Goal: Book appointment/travel/reservation

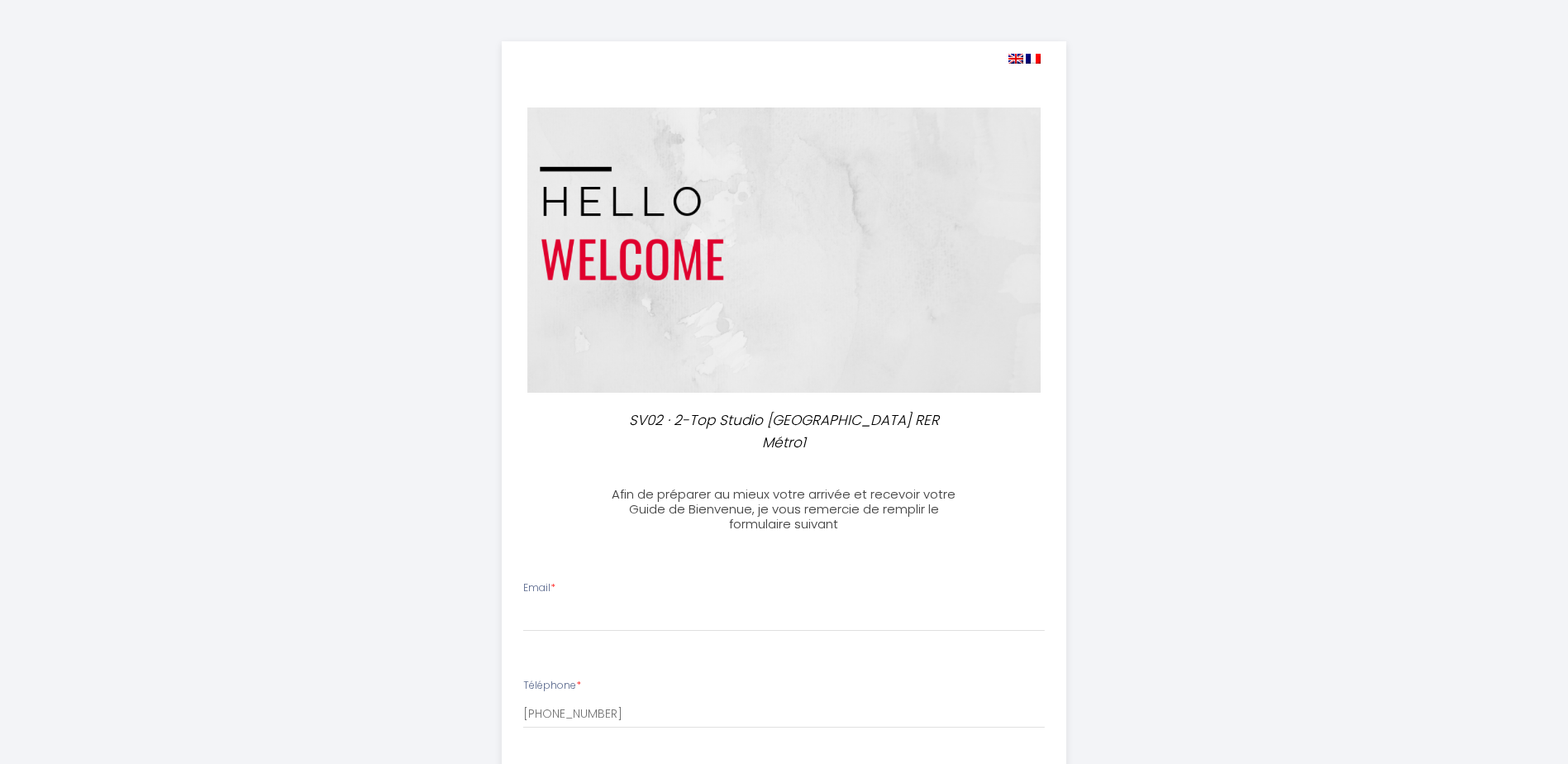
select select
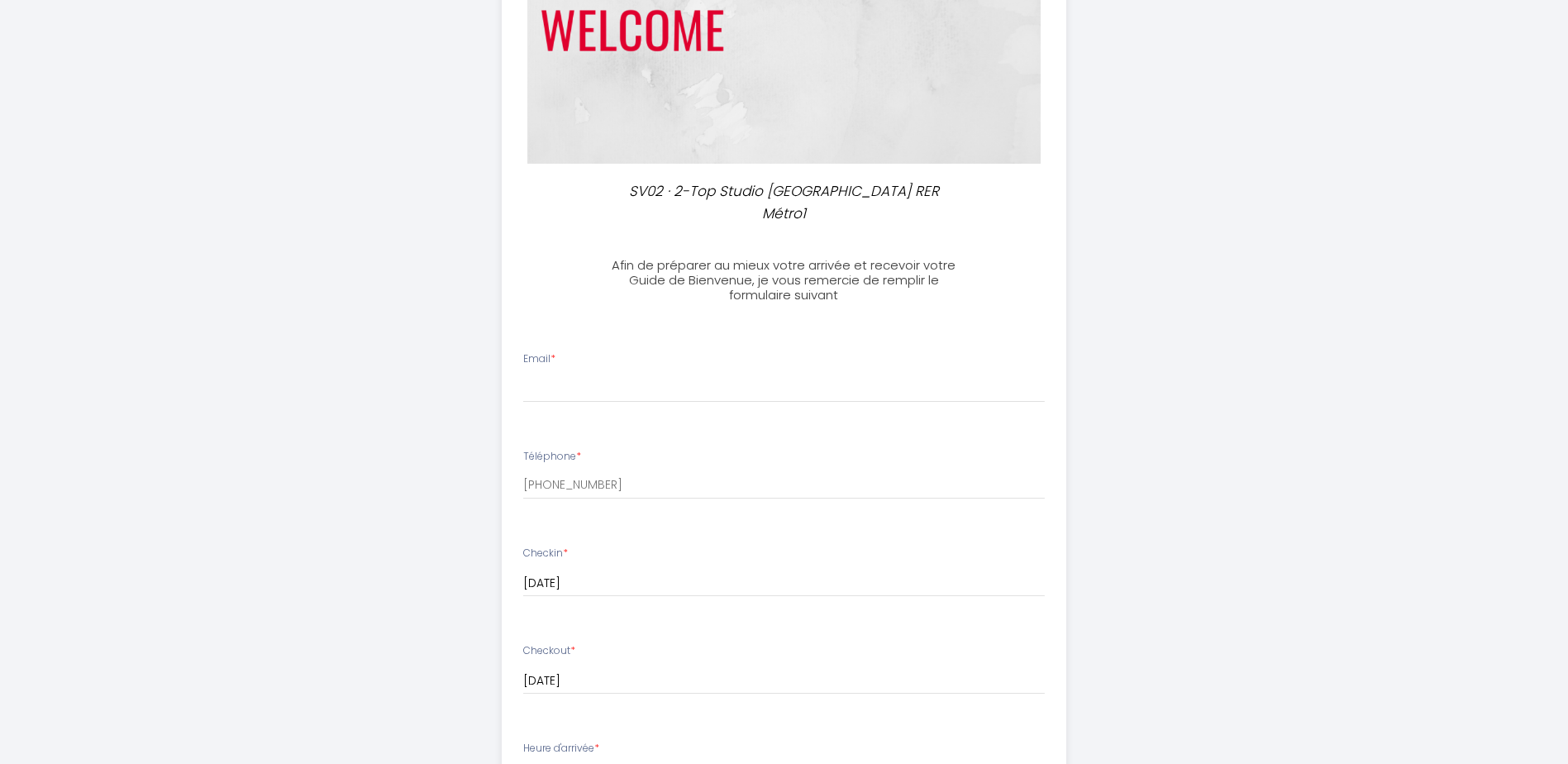
scroll to position [248, 0]
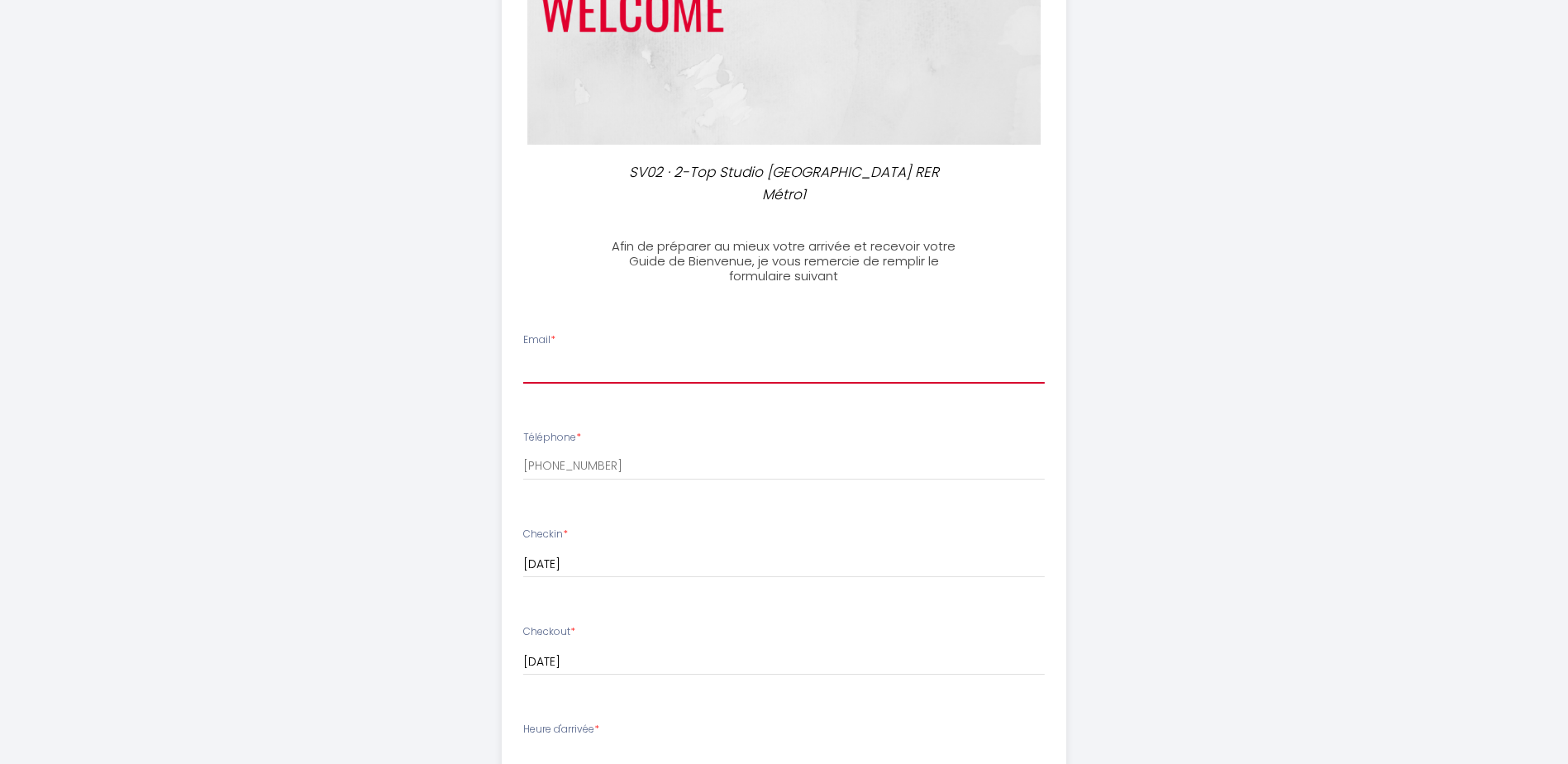
click at [589, 369] on input "Email *" at bounding box center [784, 369] width 521 height 30
type input "[EMAIL_ADDRESS][DOMAIN_NAME]"
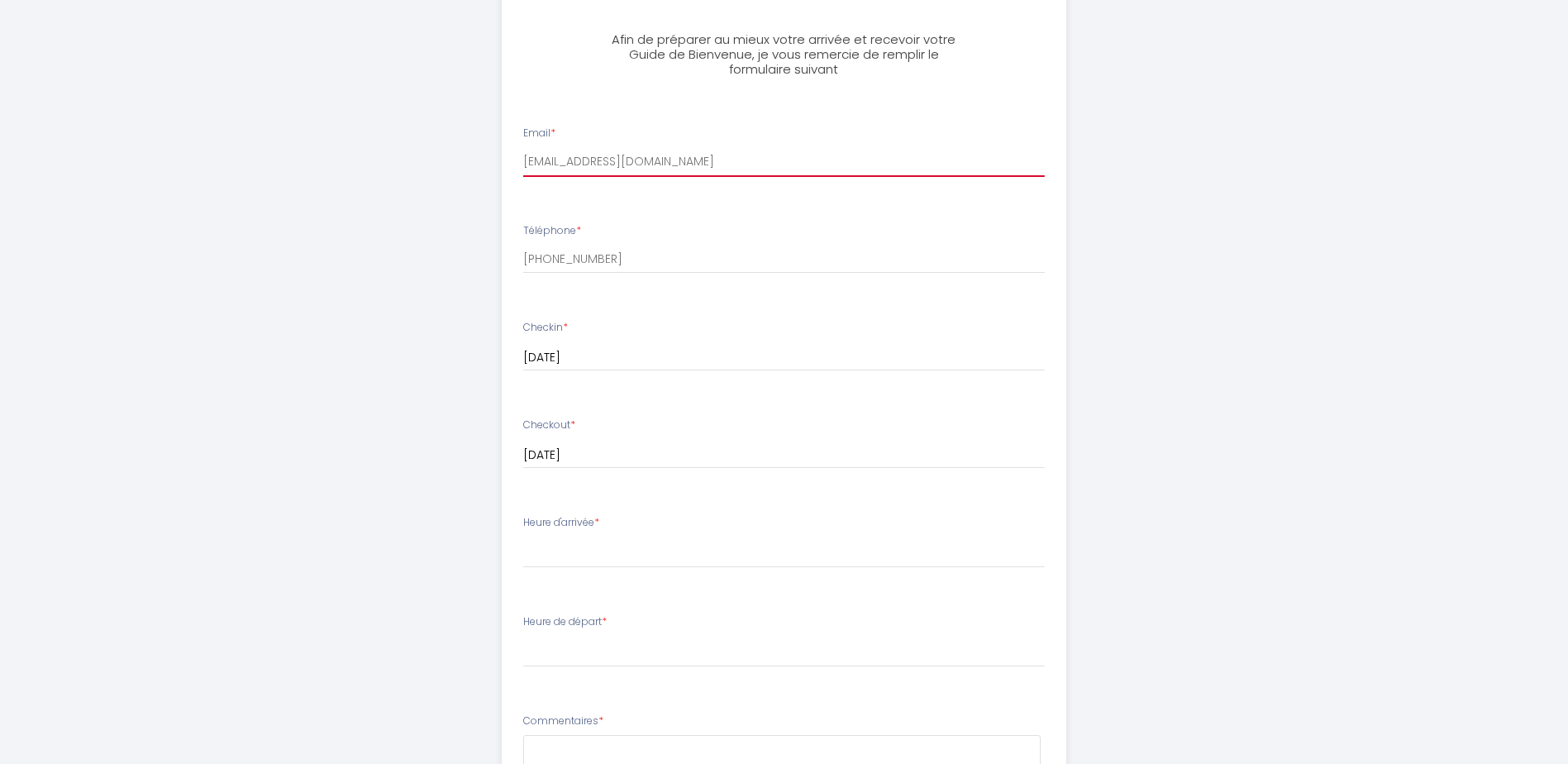
scroll to position [496, 0]
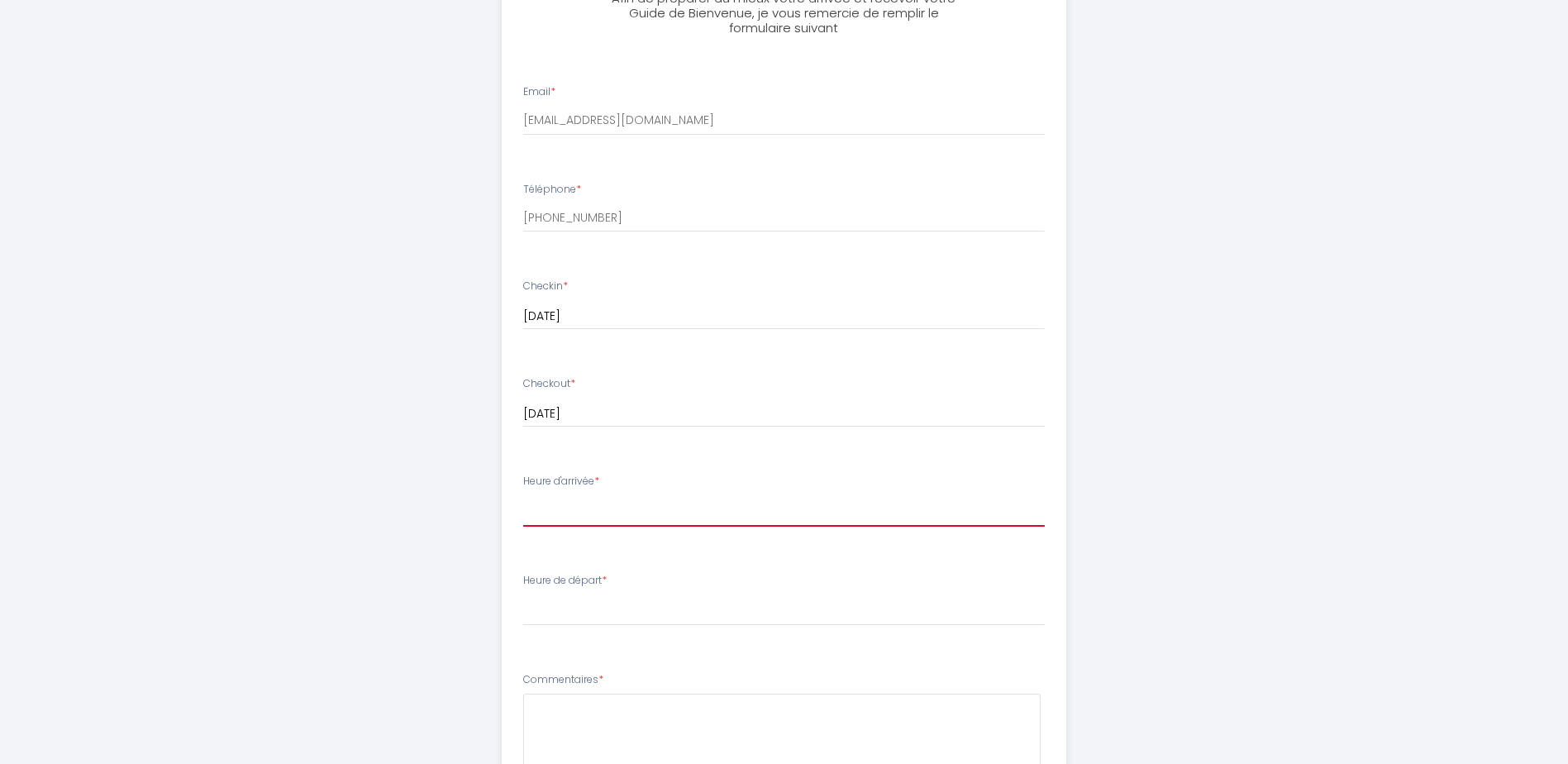
click at [588, 507] on select "17:00 17:30 18:00 18:30 19:00 19:30 20:00 20:30 21:00" at bounding box center [784, 511] width 521 height 32
select select "19:00"
click at [523, 495] on select "17:00 17:30 18:00 18:30 19:00 19:30 20:00 20:30 21:00" at bounding box center [784, 511] width 521 height 32
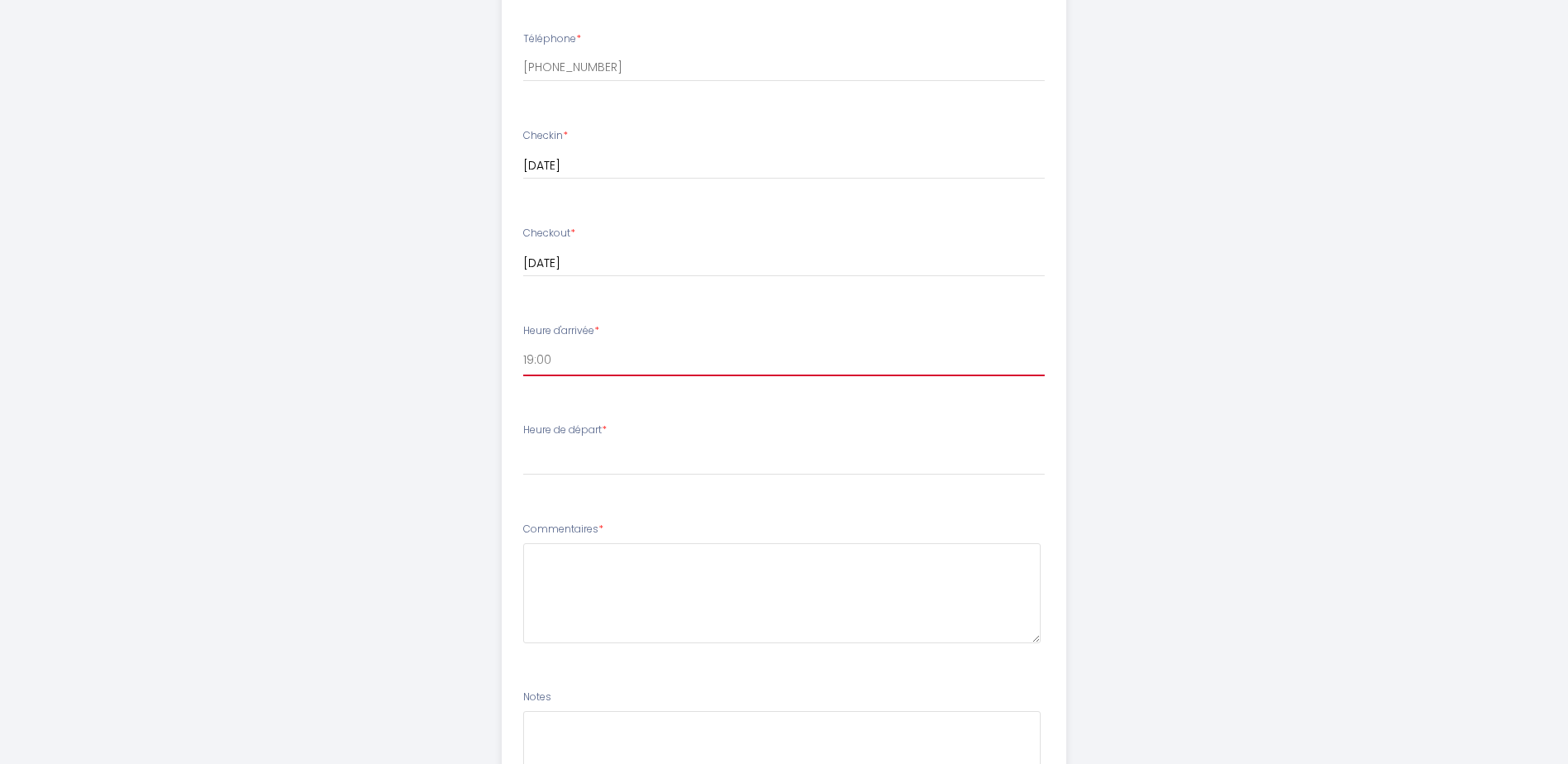
scroll to position [661, 0]
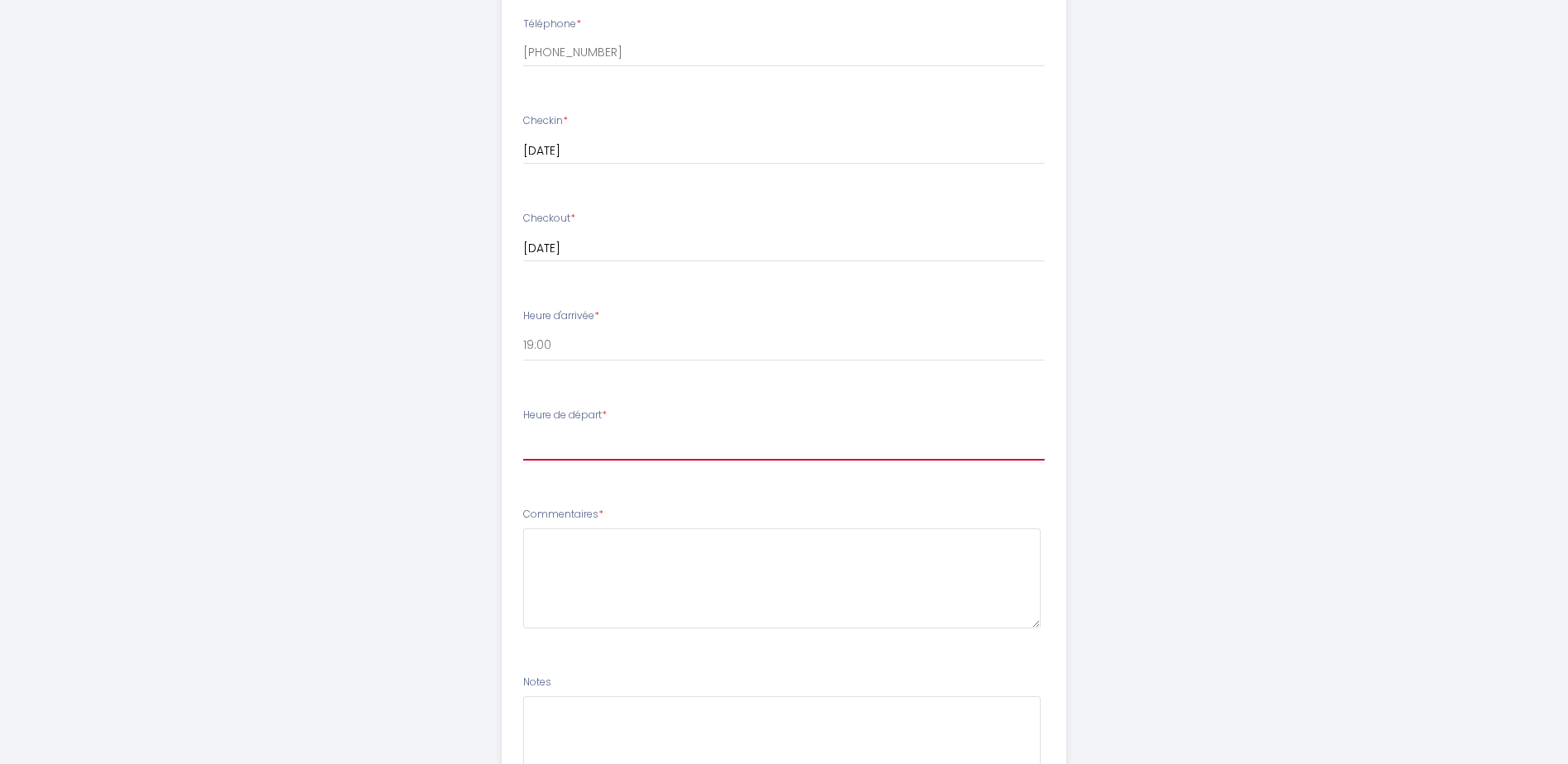
click at [562, 439] on select "00:00 00:30 01:00 01:30 02:00 02:30 03:00 03:30 04:00 04:30 05:00 05:30 06:00 0…" at bounding box center [784, 445] width 521 height 32
select select "09:00"
click at [523, 430] on select "00:00 00:30 01:00 01:30 02:00 02:30 03:00 03:30 04:00 04:30 05:00 05:30 06:00 0…" at bounding box center [784, 445] width 521 height 32
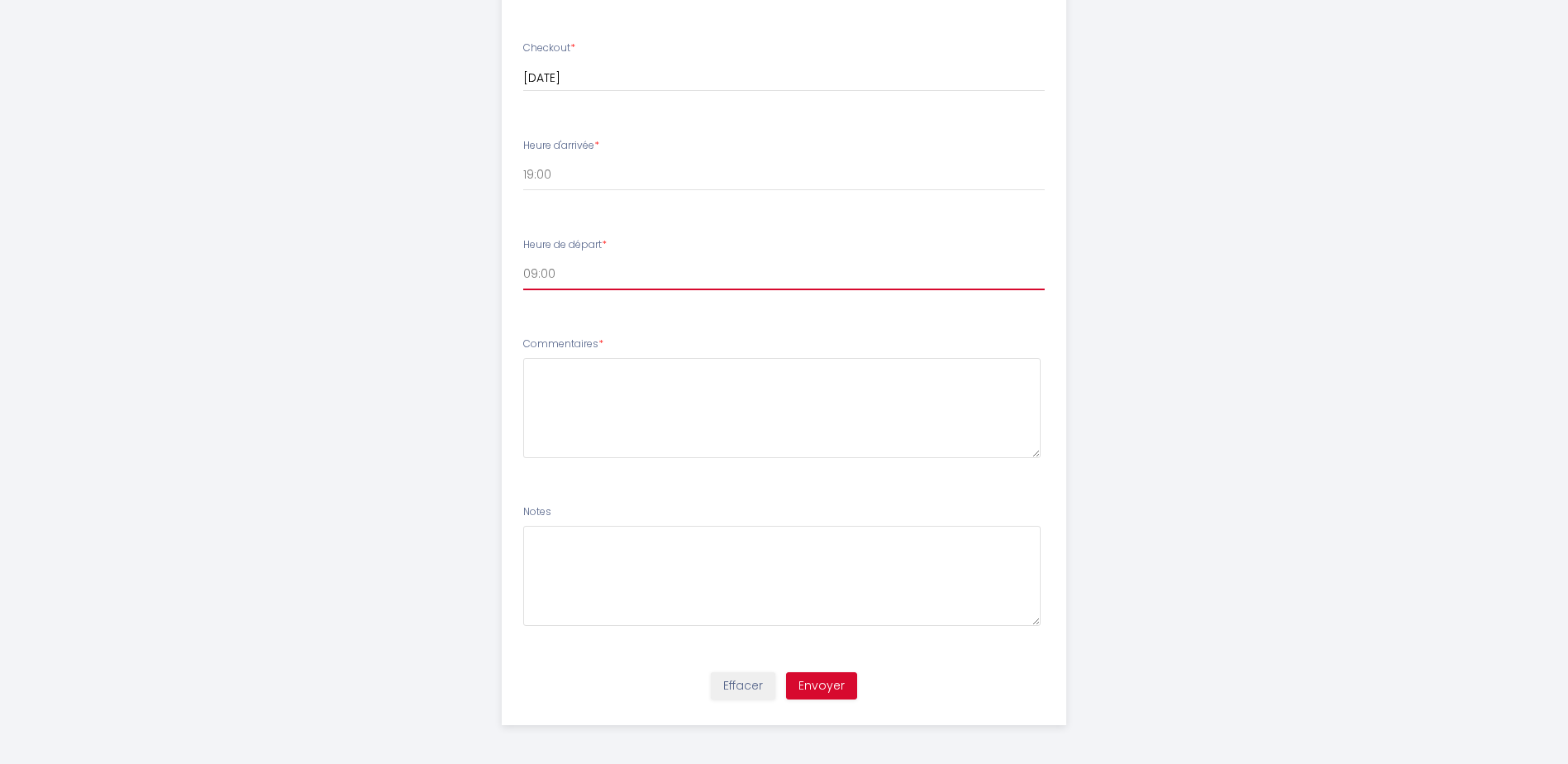
scroll to position [834, 0]
